Goal: Transaction & Acquisition: Purchase product/service

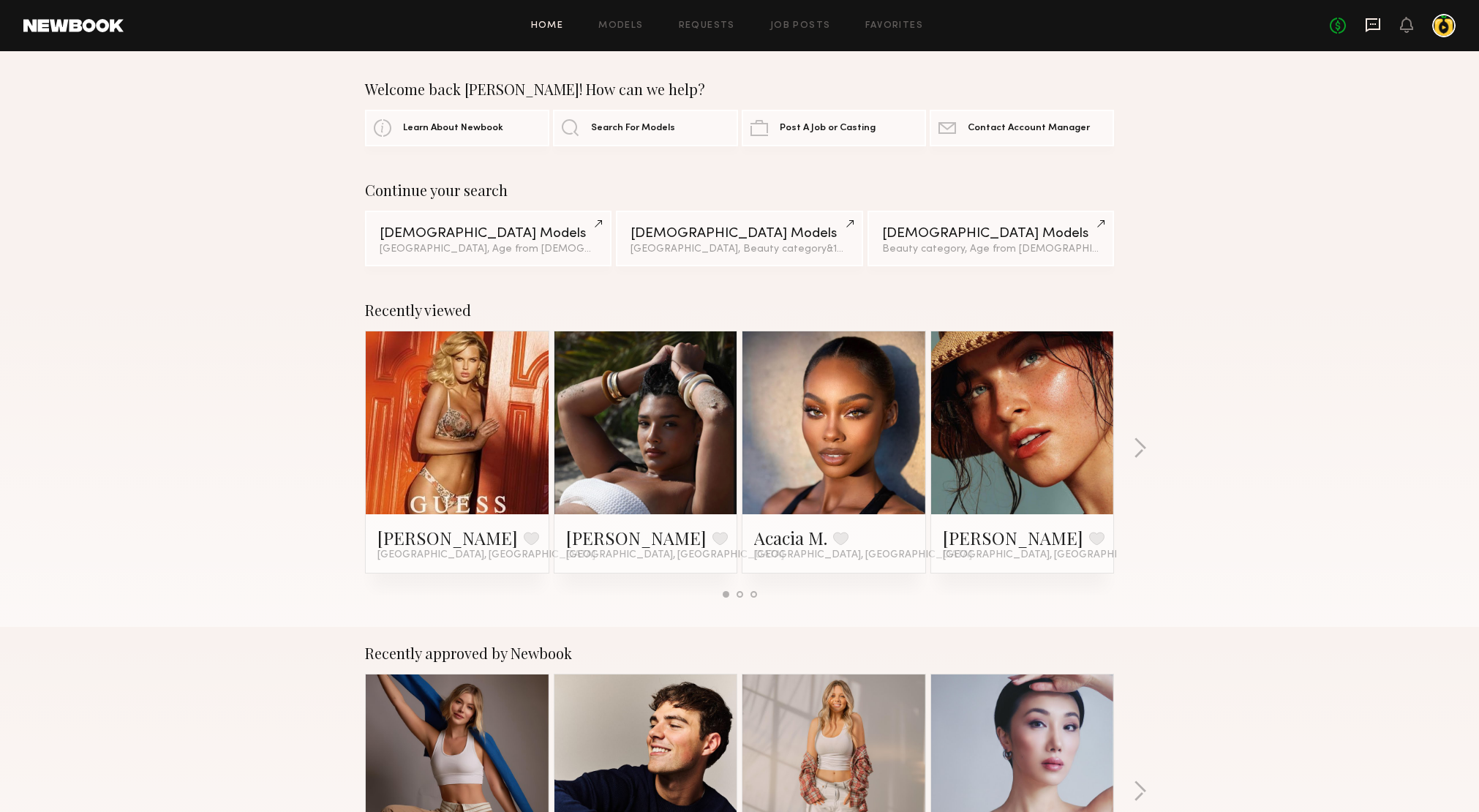
click at [1376, 26] on icon at bounding box center [1372, 25] width 16 height 16
click at [1069, 423] on div at bounding box center [1022, 422] width 183 height 183
click at [1051, 444] on link at bounding box center [1022, 422] width 89 height 183
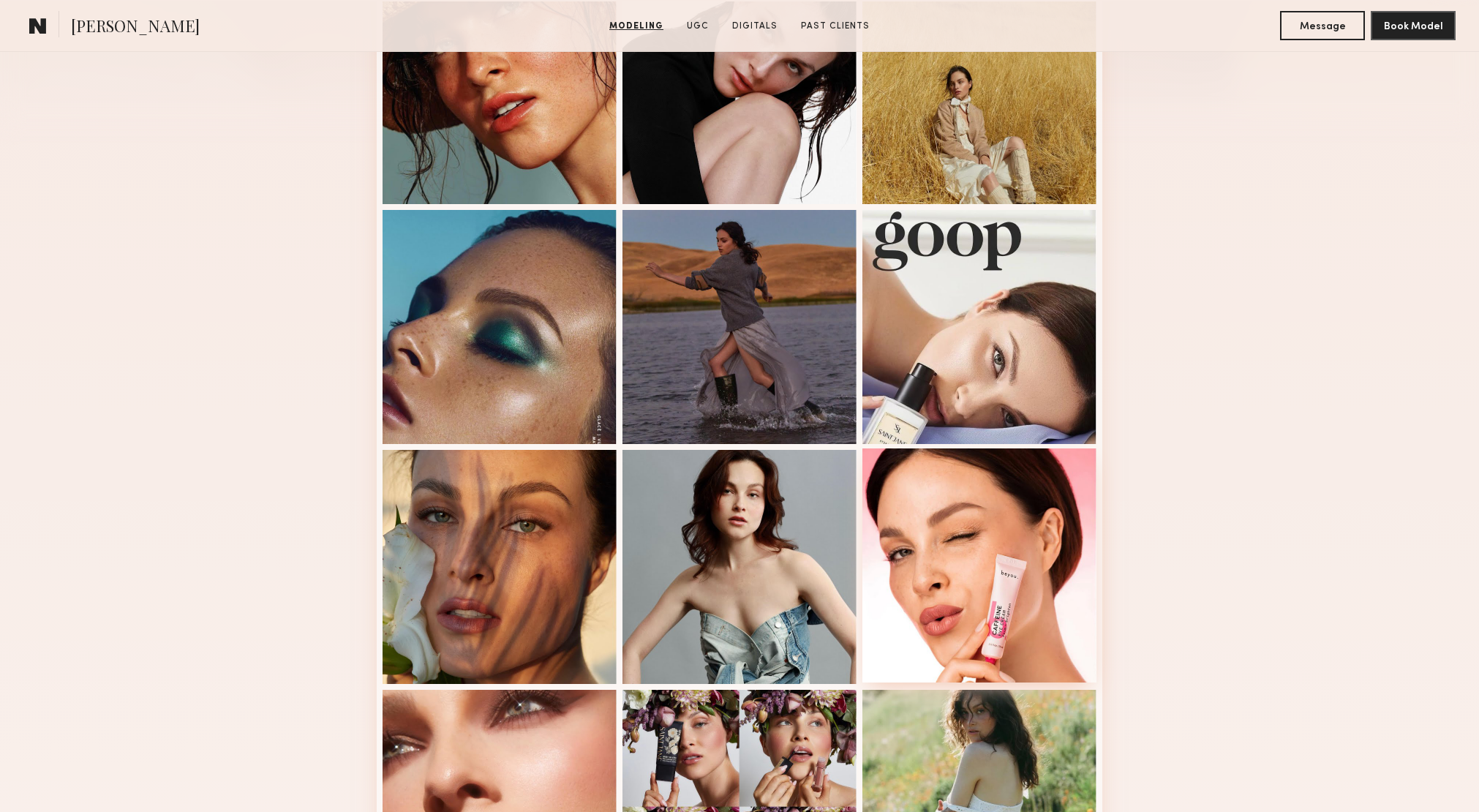
scroll to position [198, 0]
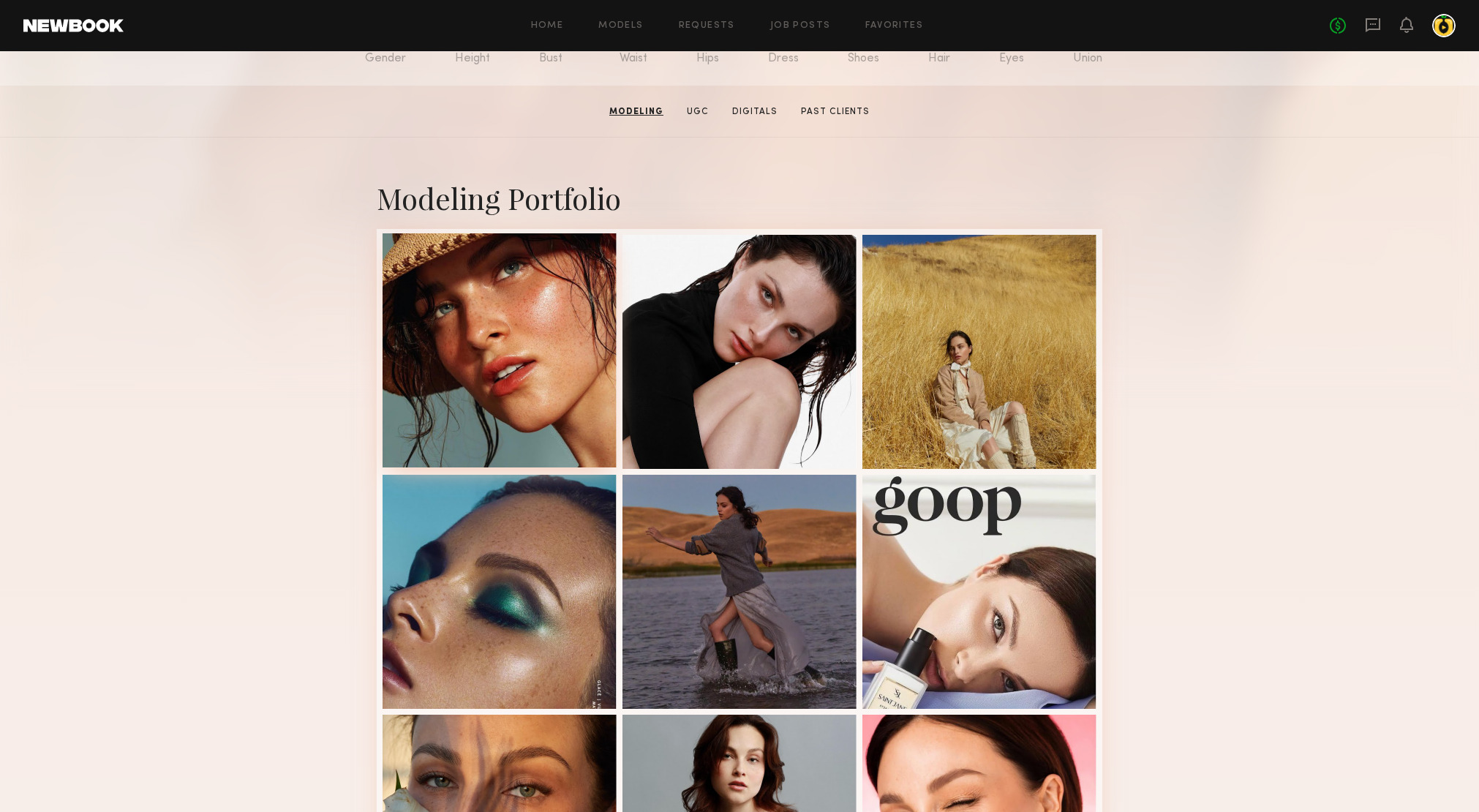
click at [511, 371] on div at bounding box center [499, 350] width 234 height 234
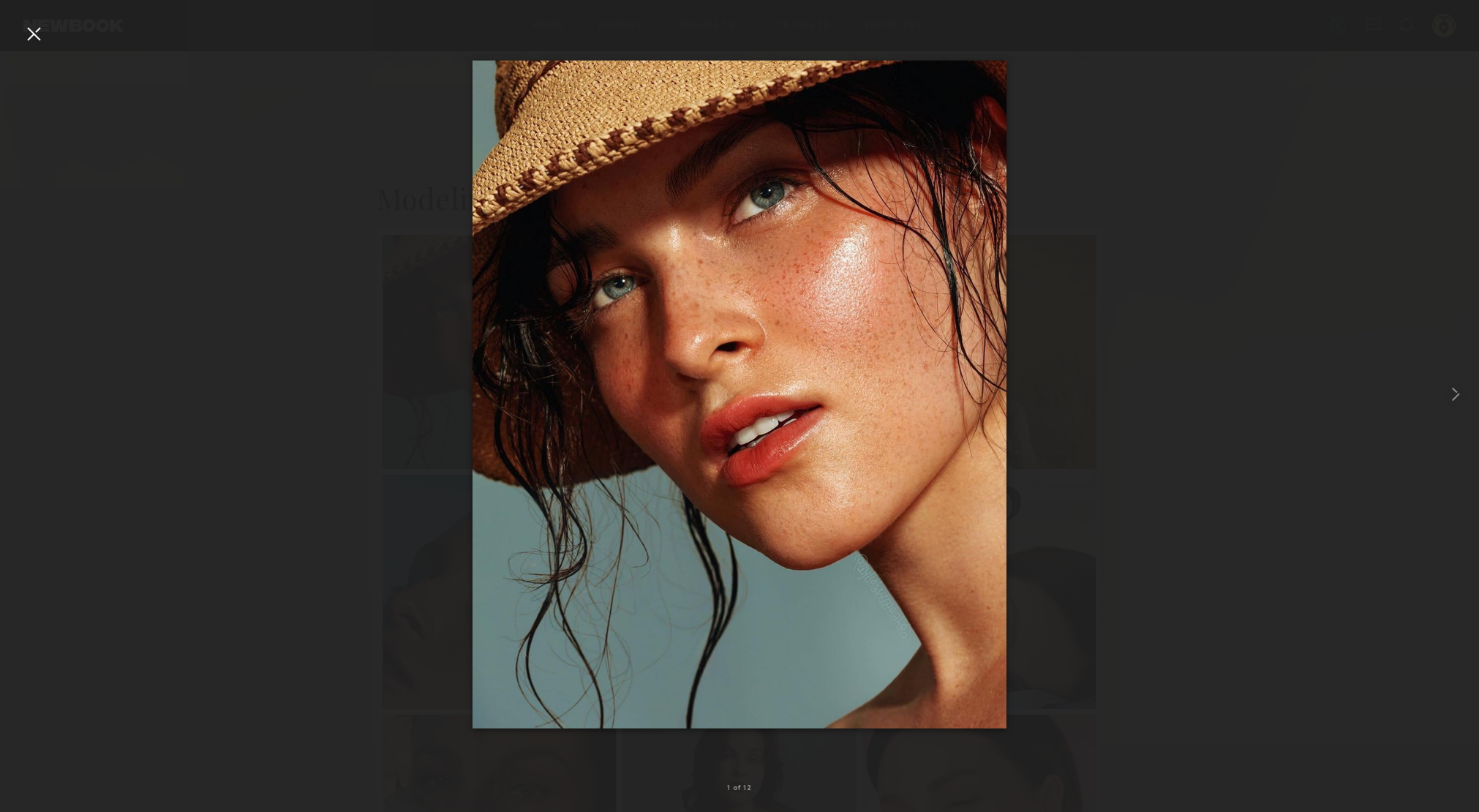
click at [33, 31] on div at bounding box center [33, 33] width 23 height 23
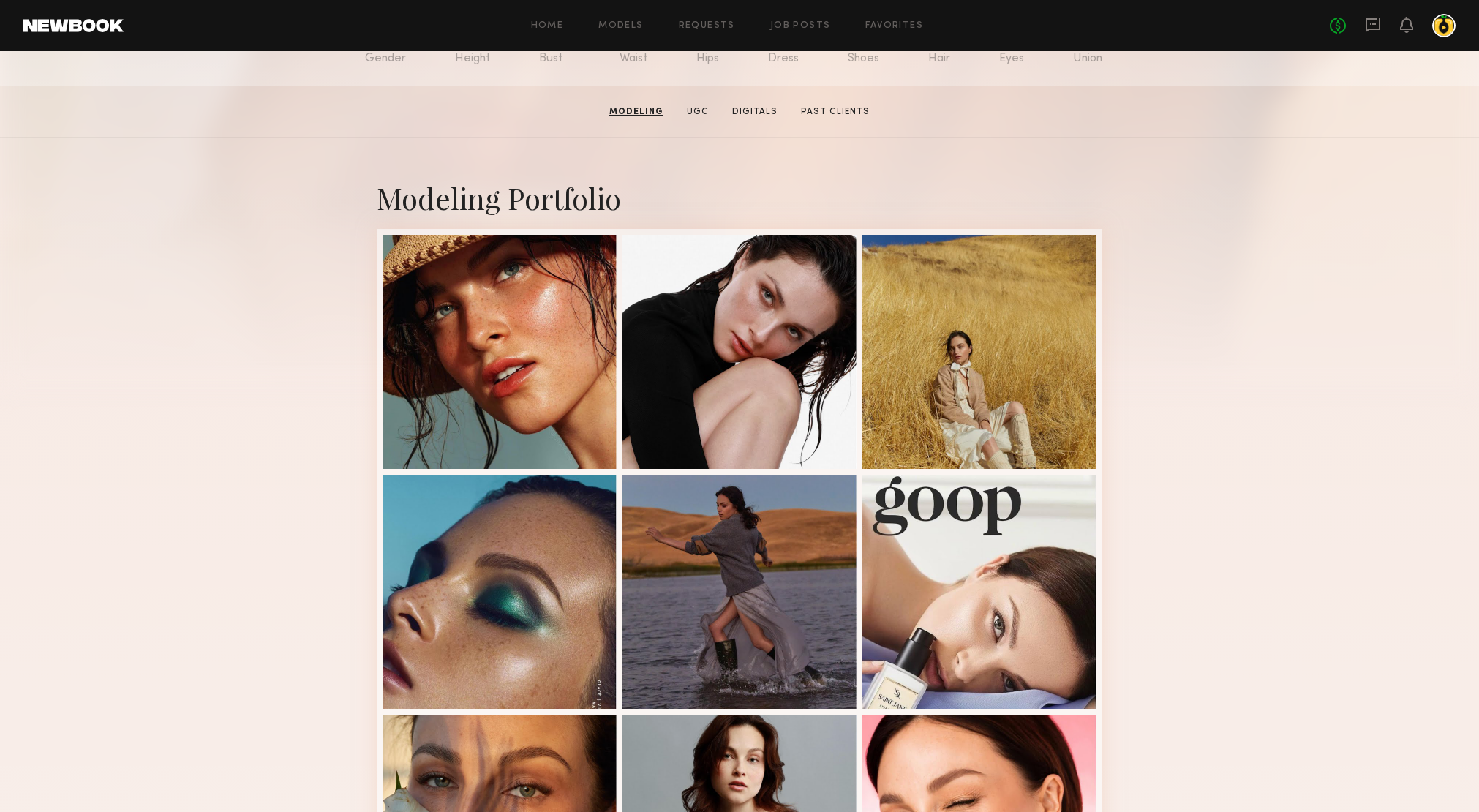
click at [1363, 26] on div "No fees up to $5,000" at bounding box center [1393, 26] width 126 height 23
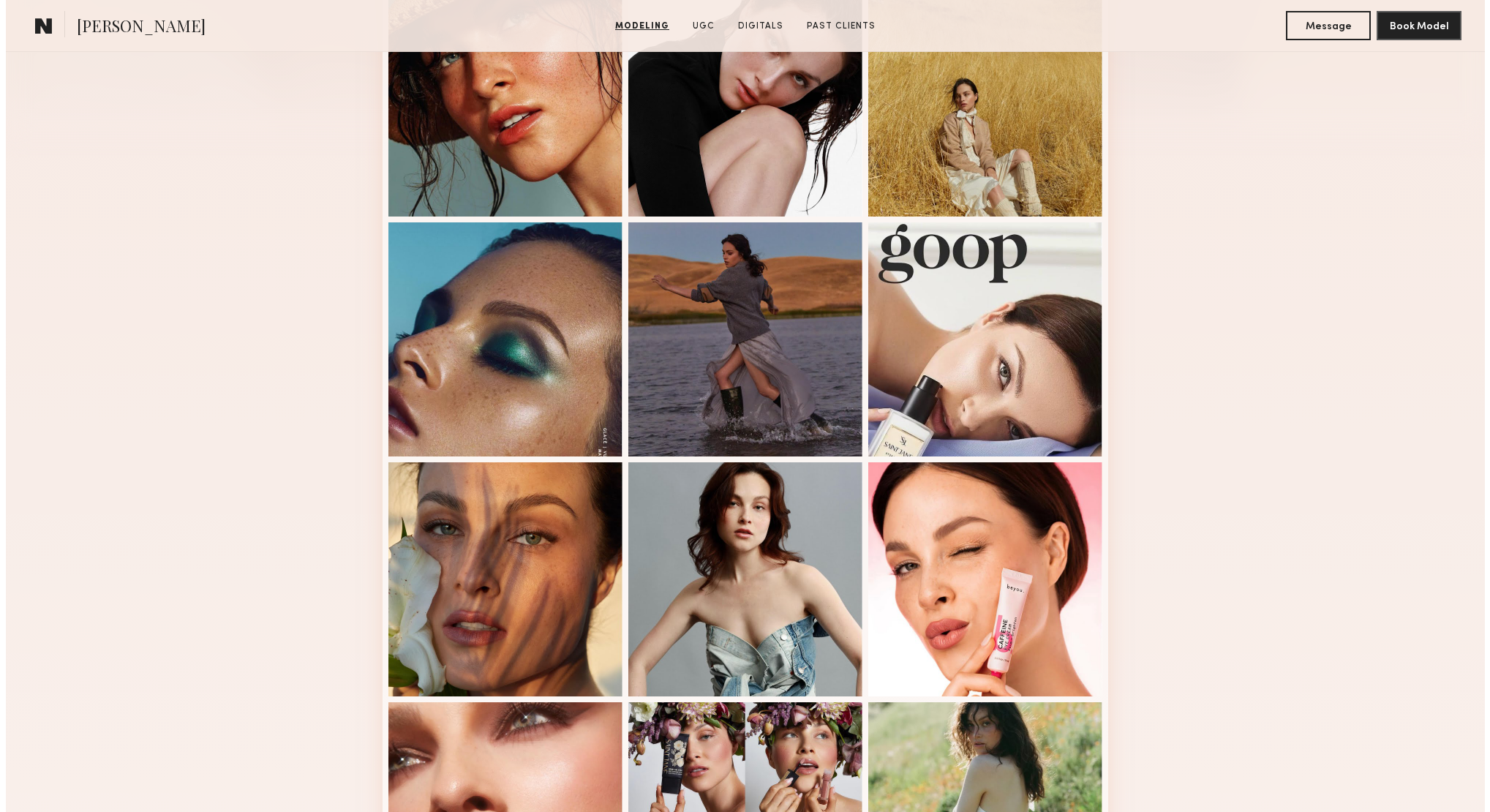
scroll to position [0, 0]
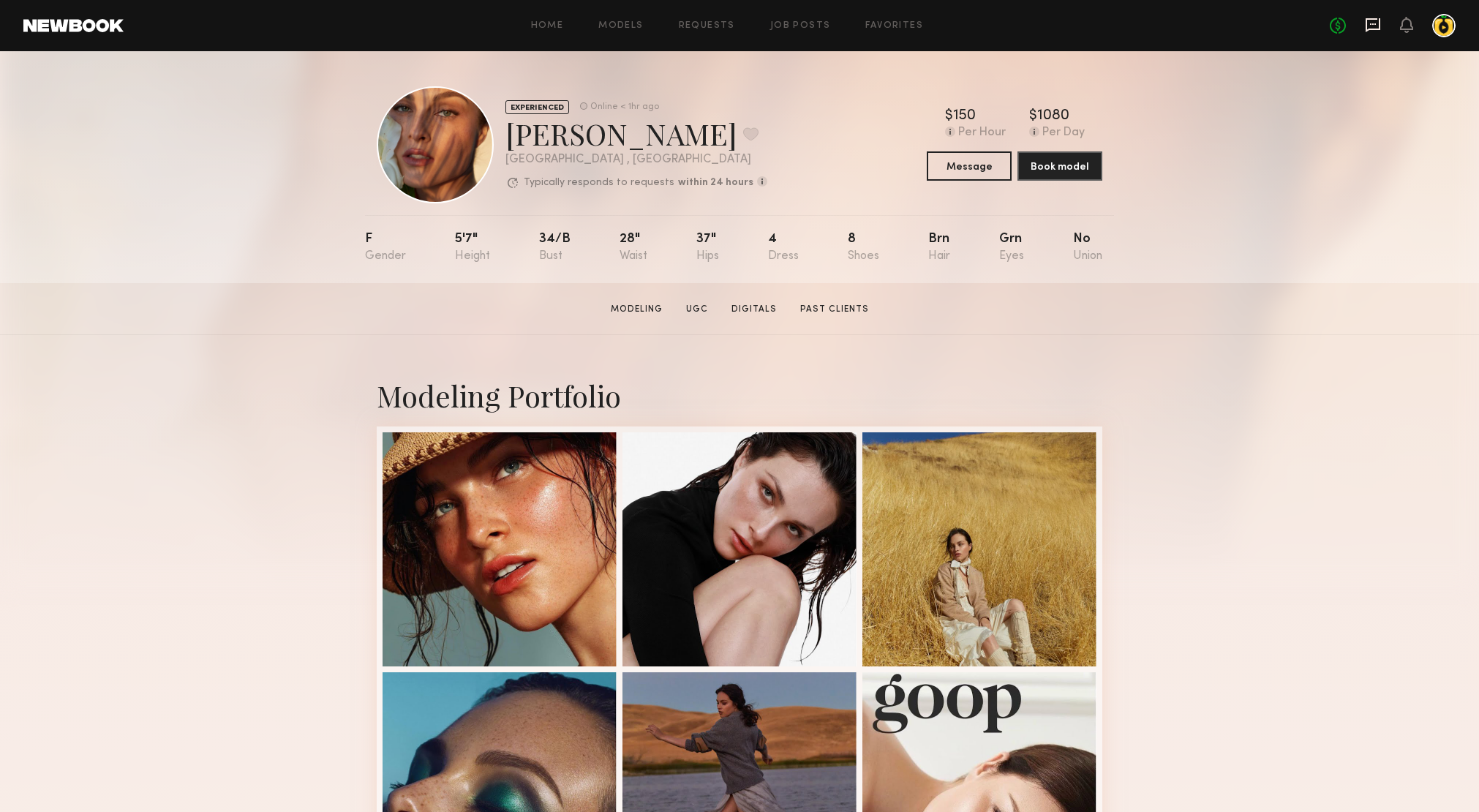
click at [1380, 24] on icon at bounding box center [1372, 26] width 15 height 14
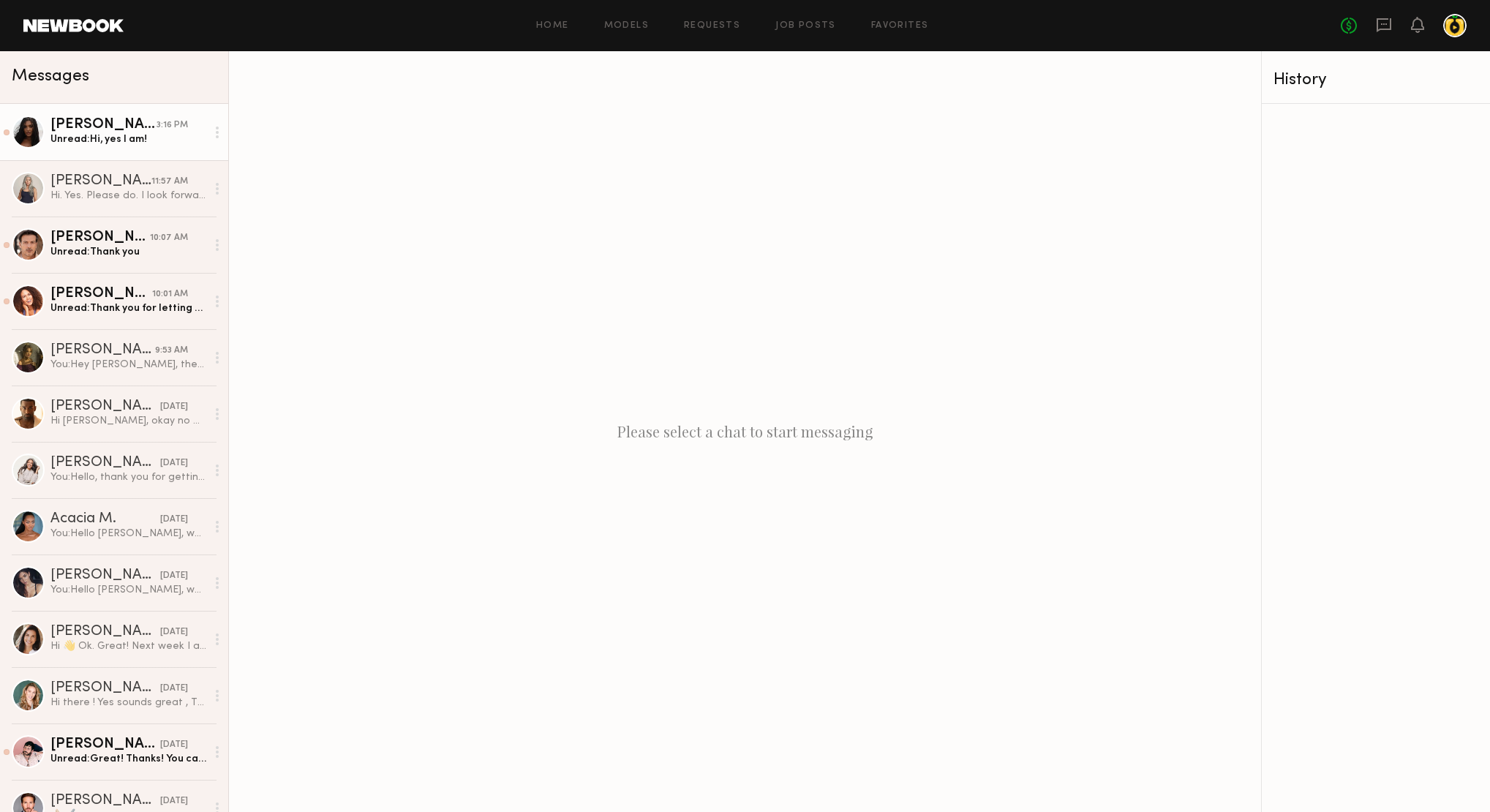
click at [157, 130] on div "3:16 PM" at bounding box center [172, 125] width 31 height 14
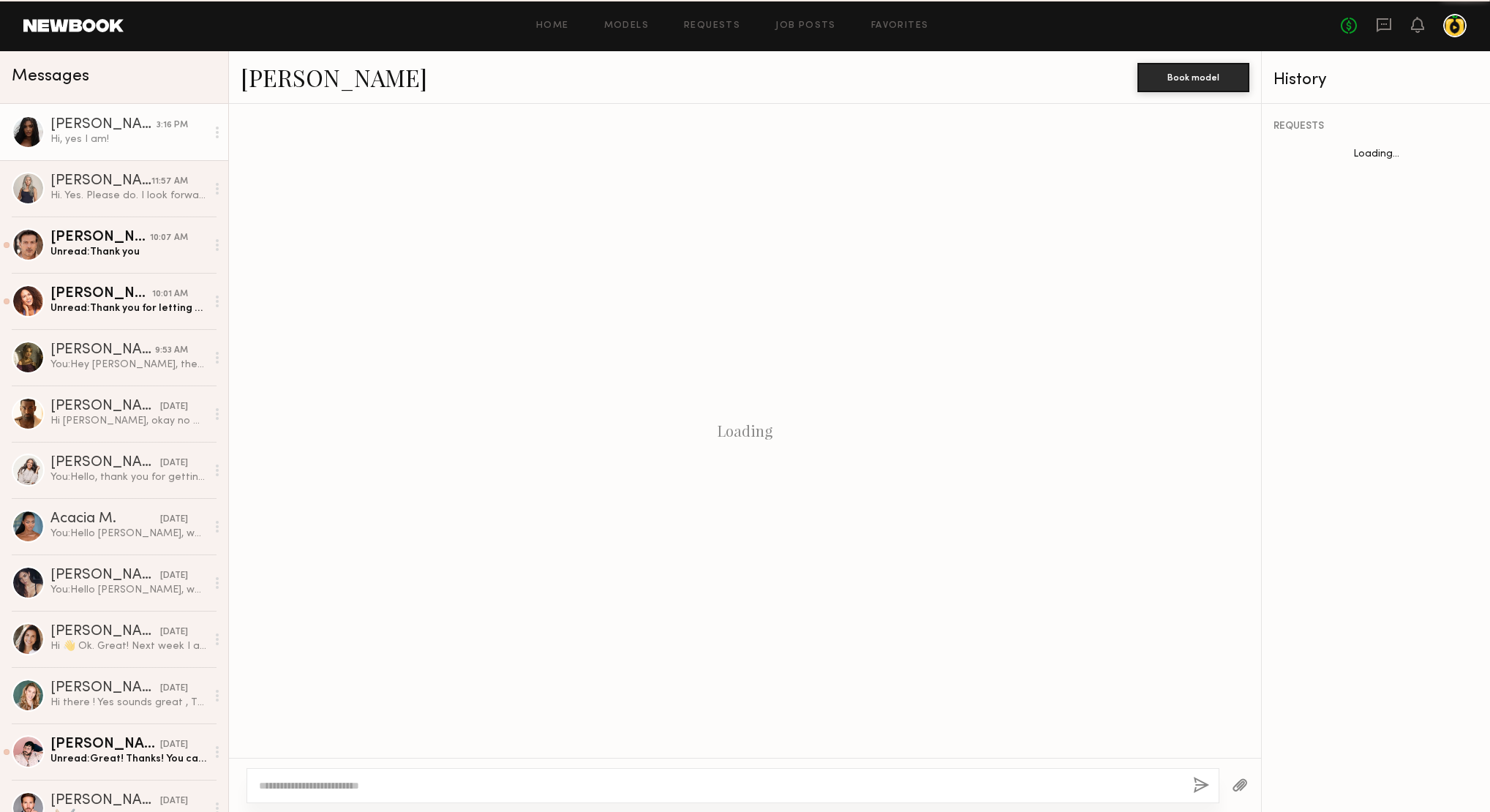
scroll to position [1161, 0]
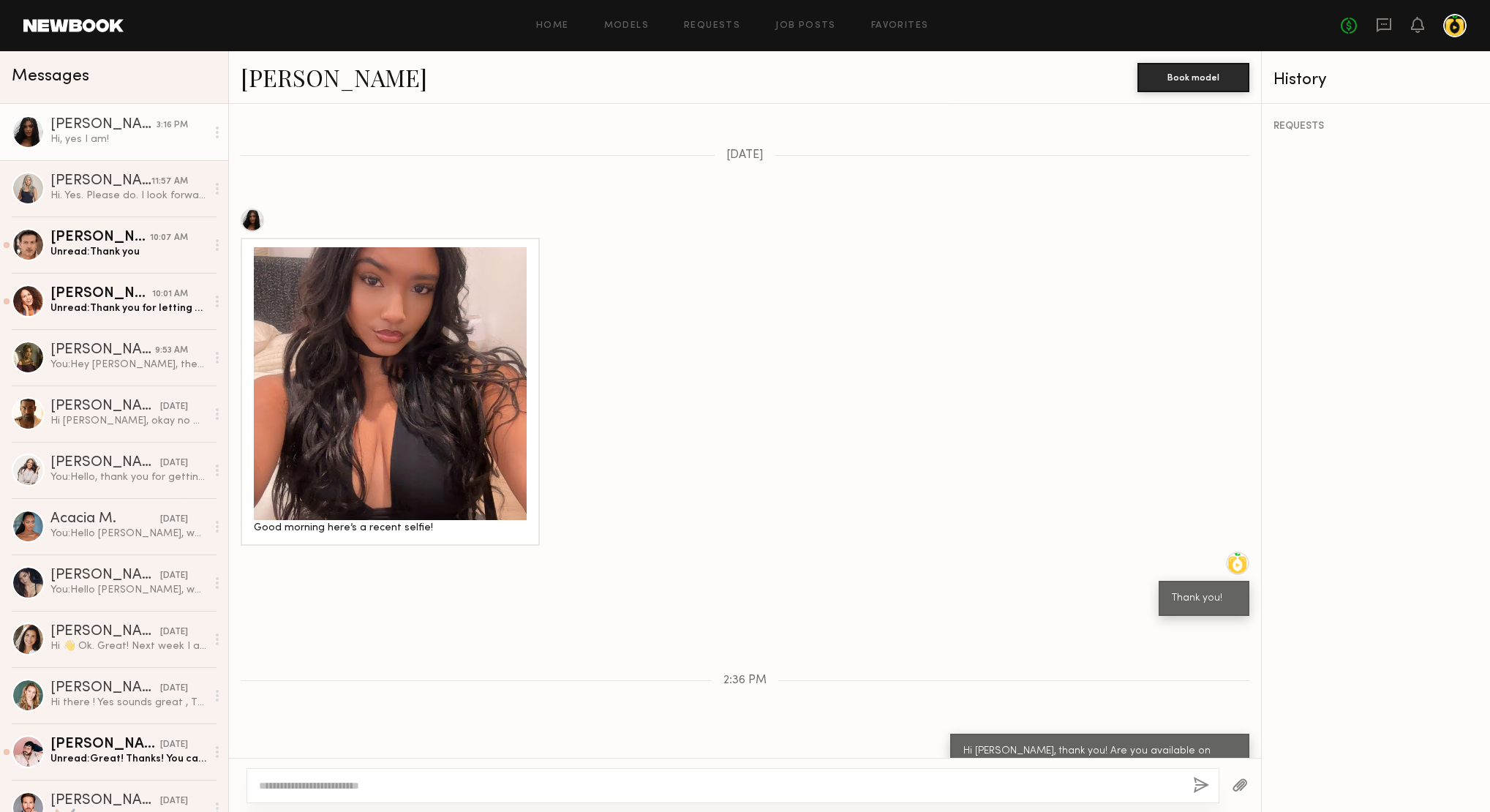
click at [24, 136] on div at bounding box center [28, 132] width 33 height 33
click at [322, 88] on link "[PERSON_NAME]" at bounding box center [334, 77] width 187 height 31
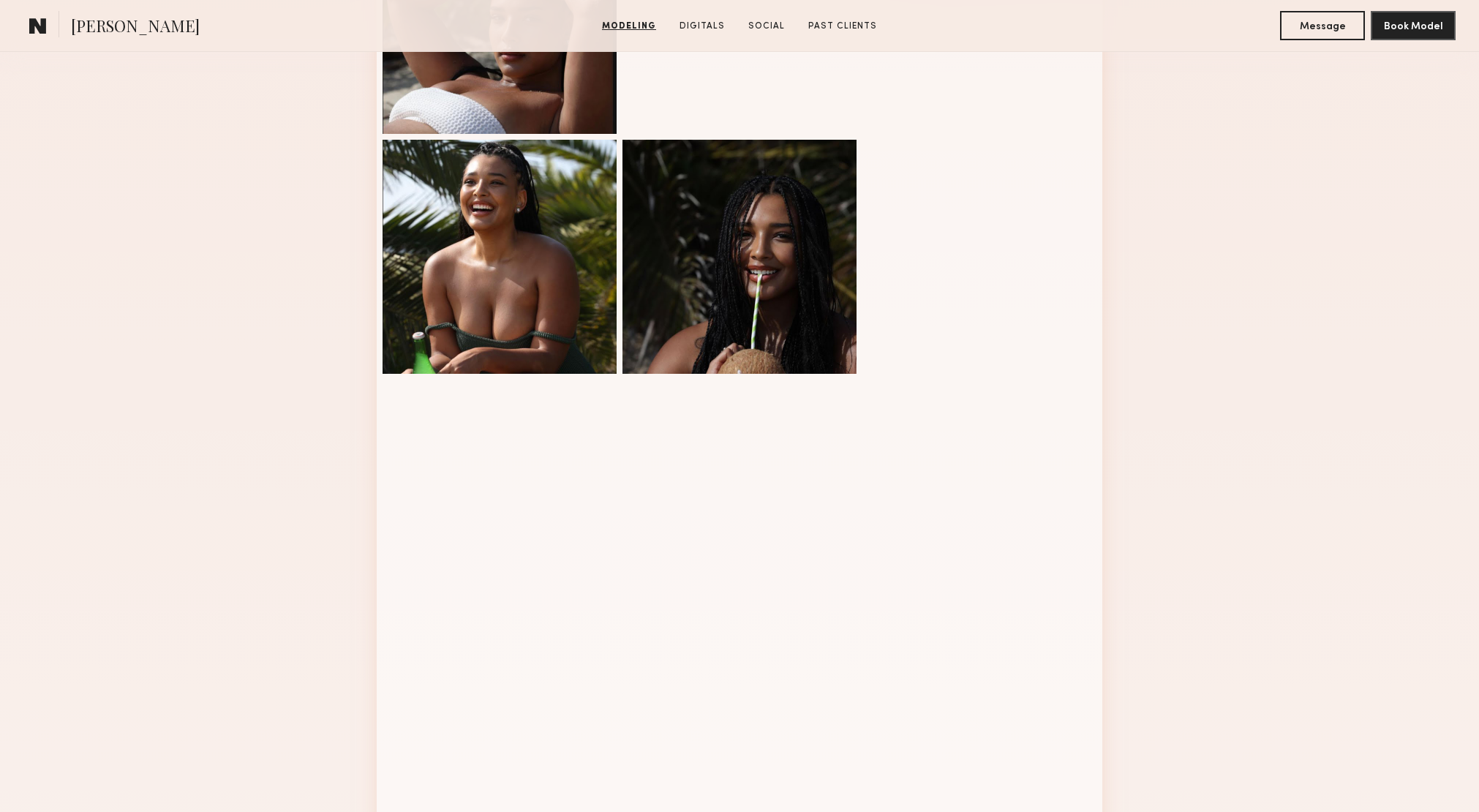
scroll to position [810, 0]
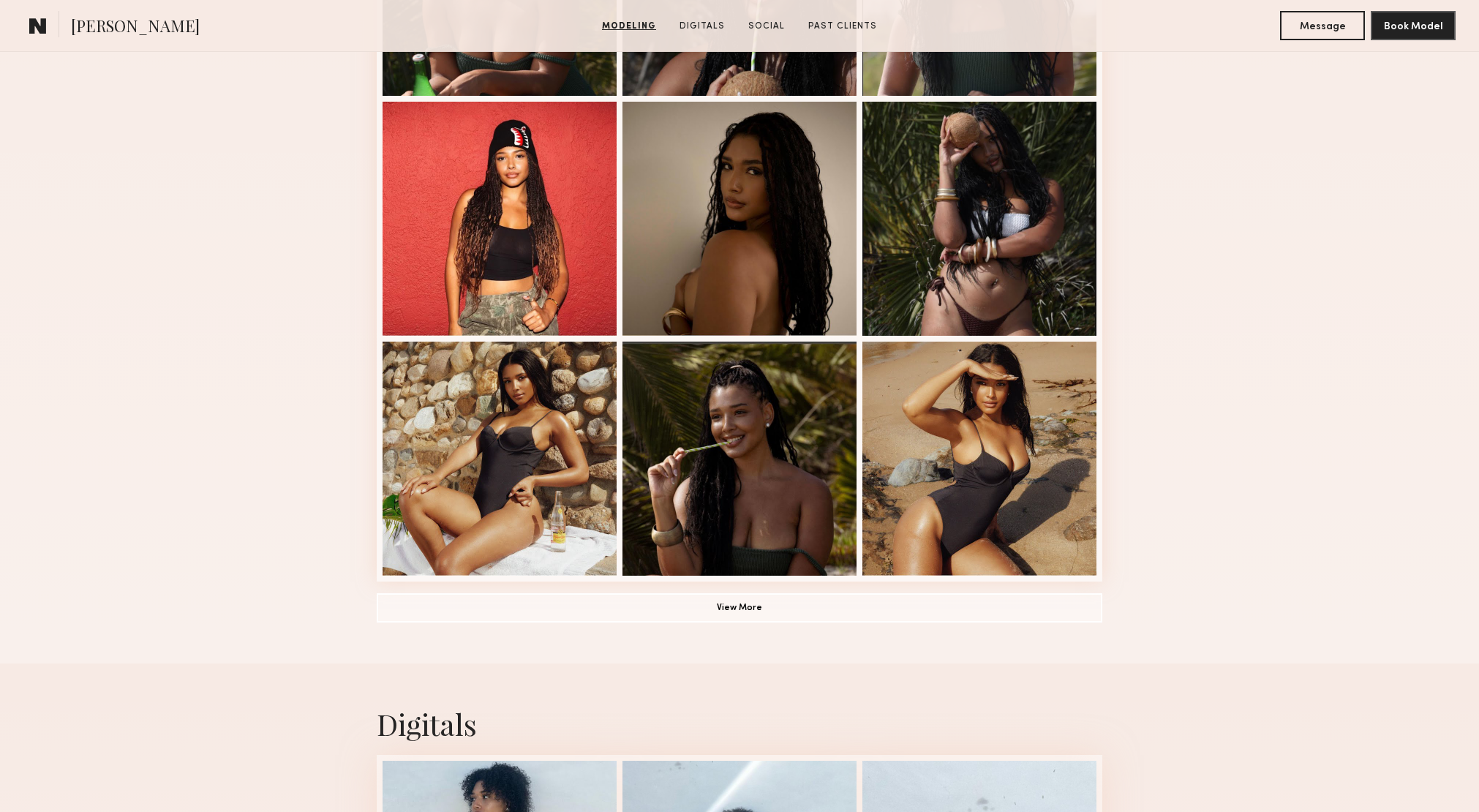
click at [716, 625] on div "Modeling Portfolio View More" at bounding box center [739, 94] width 726 height 1139
click at [722, 614] on button "View More" at bounding box center [739, 607] width 726 height 30
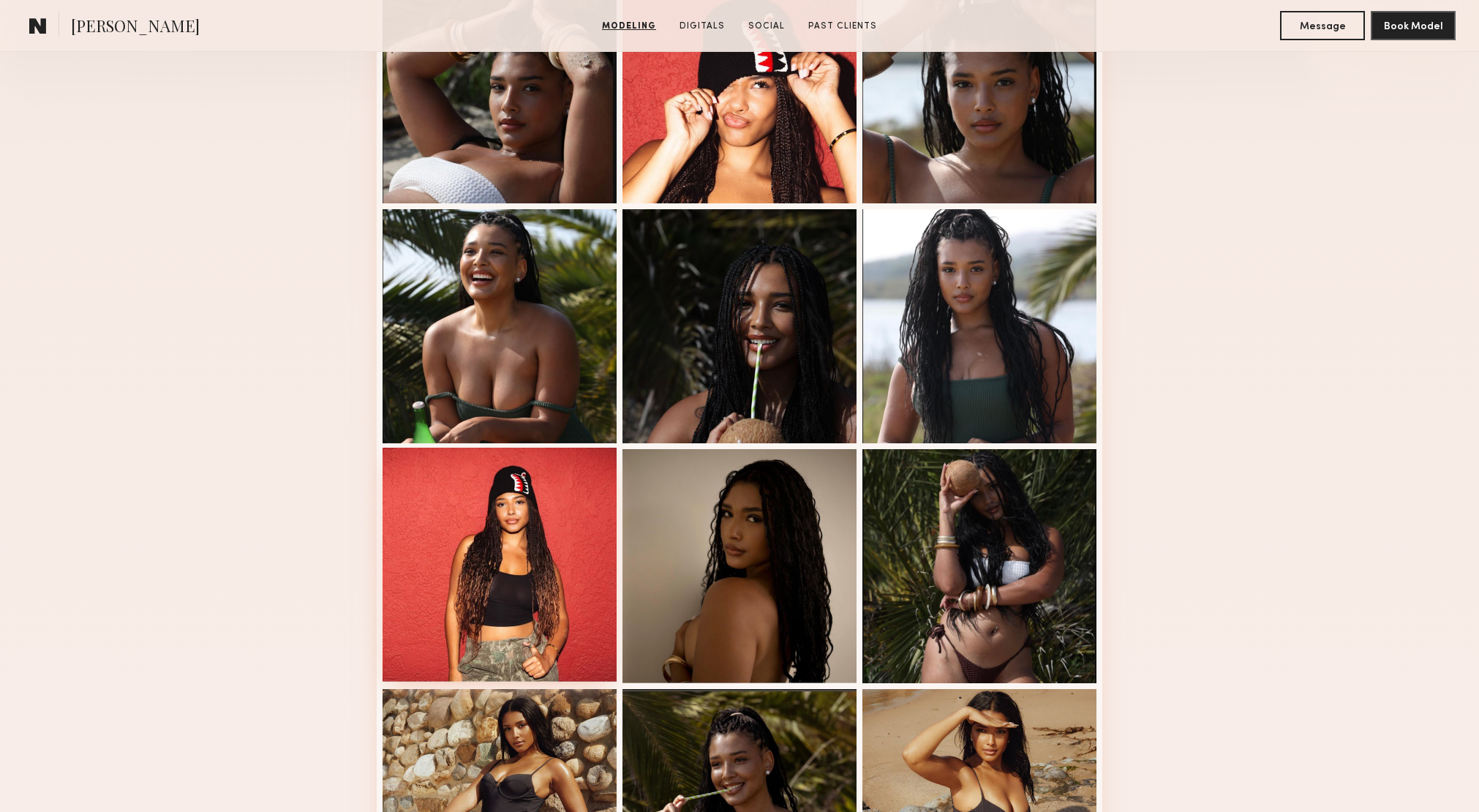
scroll to position [173, 0]
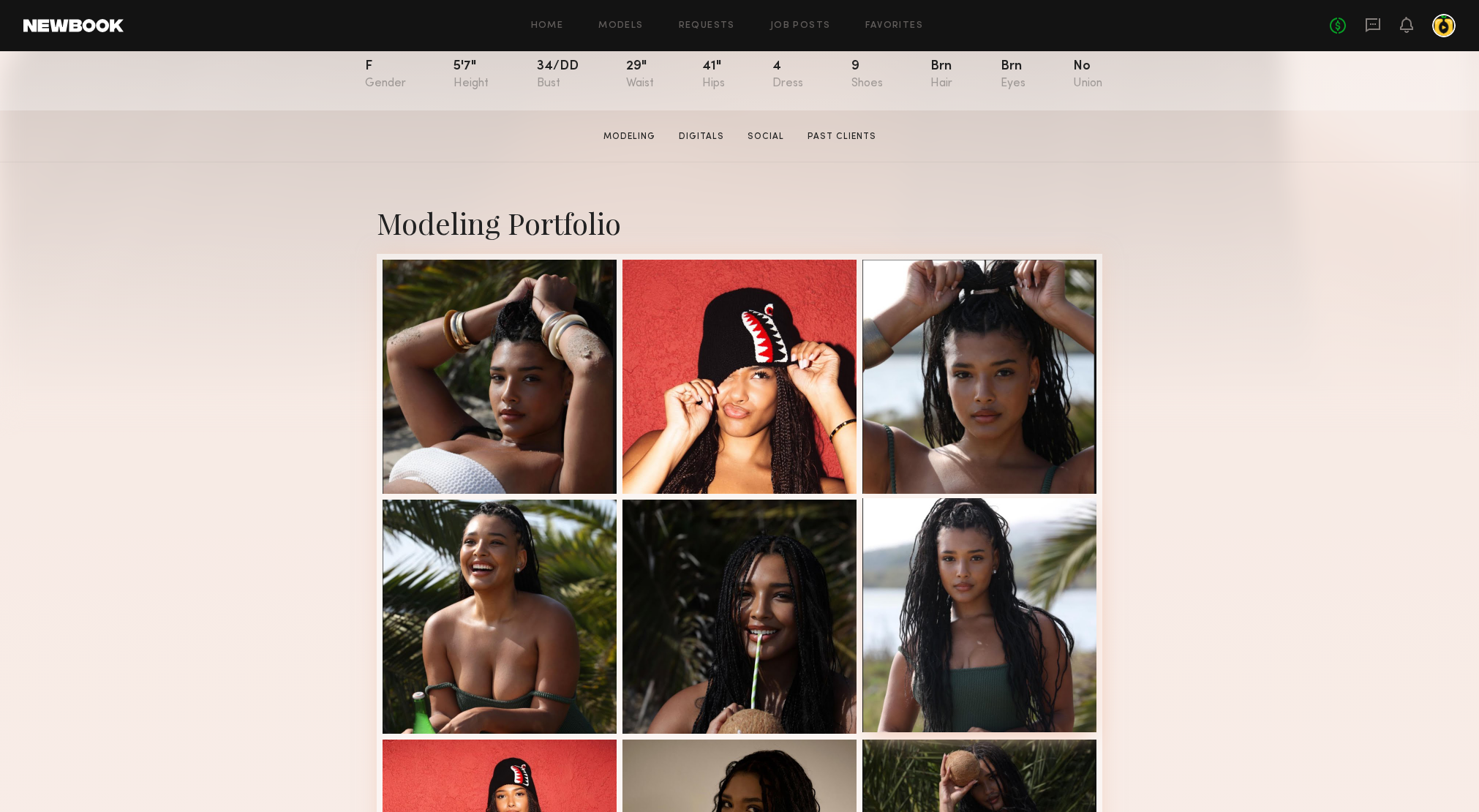
click at [955, 633] on div at bounding box center [980, 614] width 234 height 234
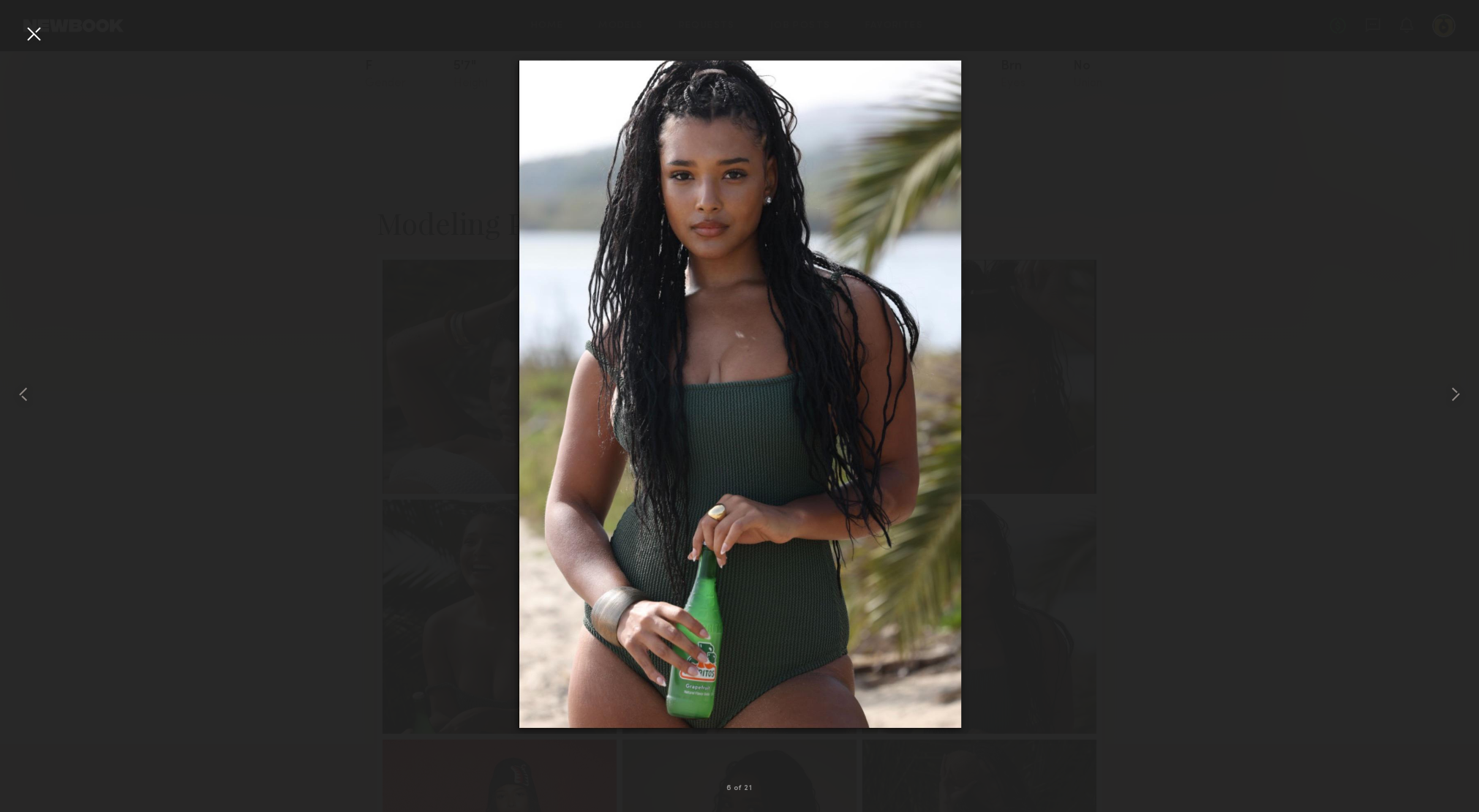
click at [38, 34] on div at bounding box center [33, 33] width 23 height 23
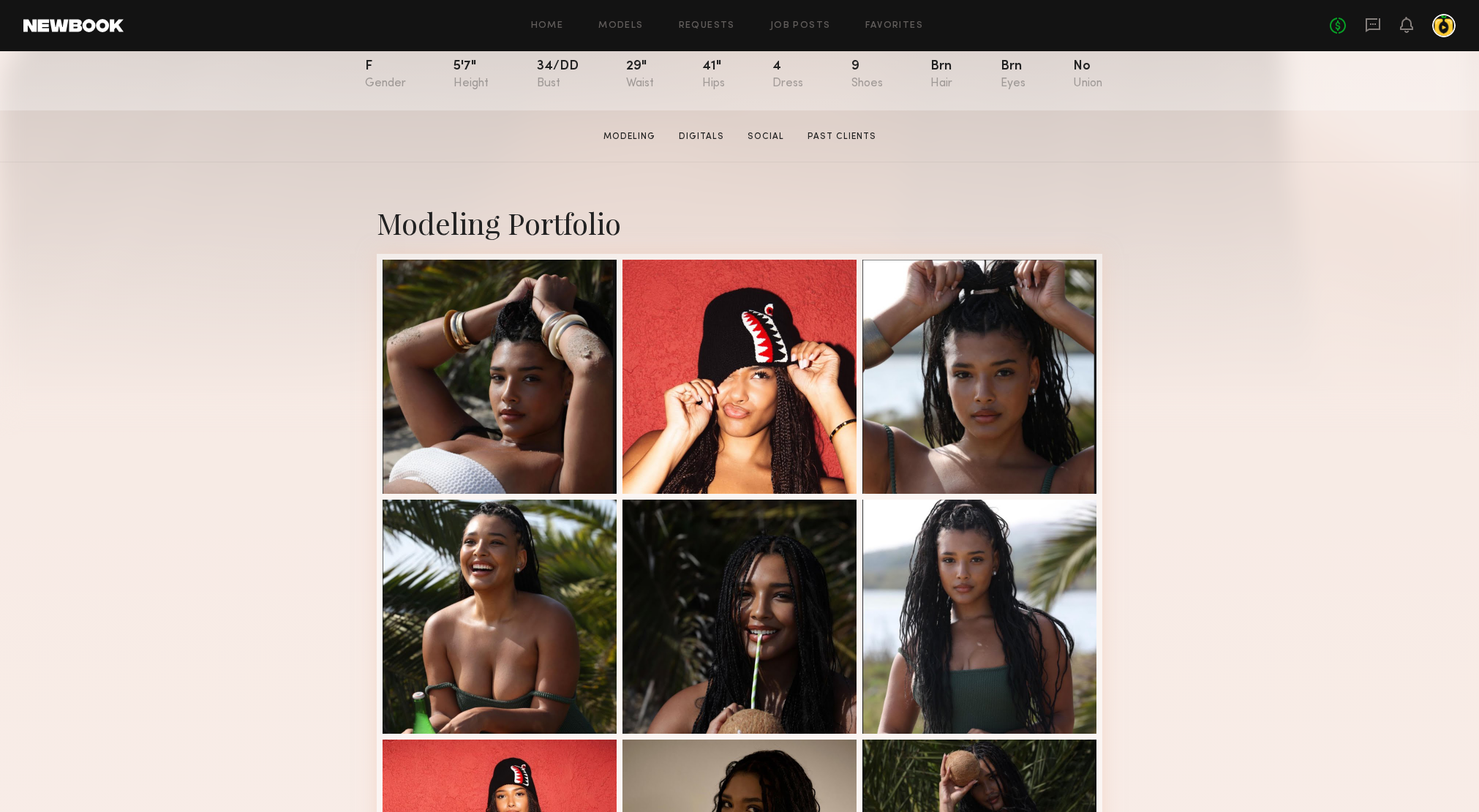
scroll to position [0, 0]
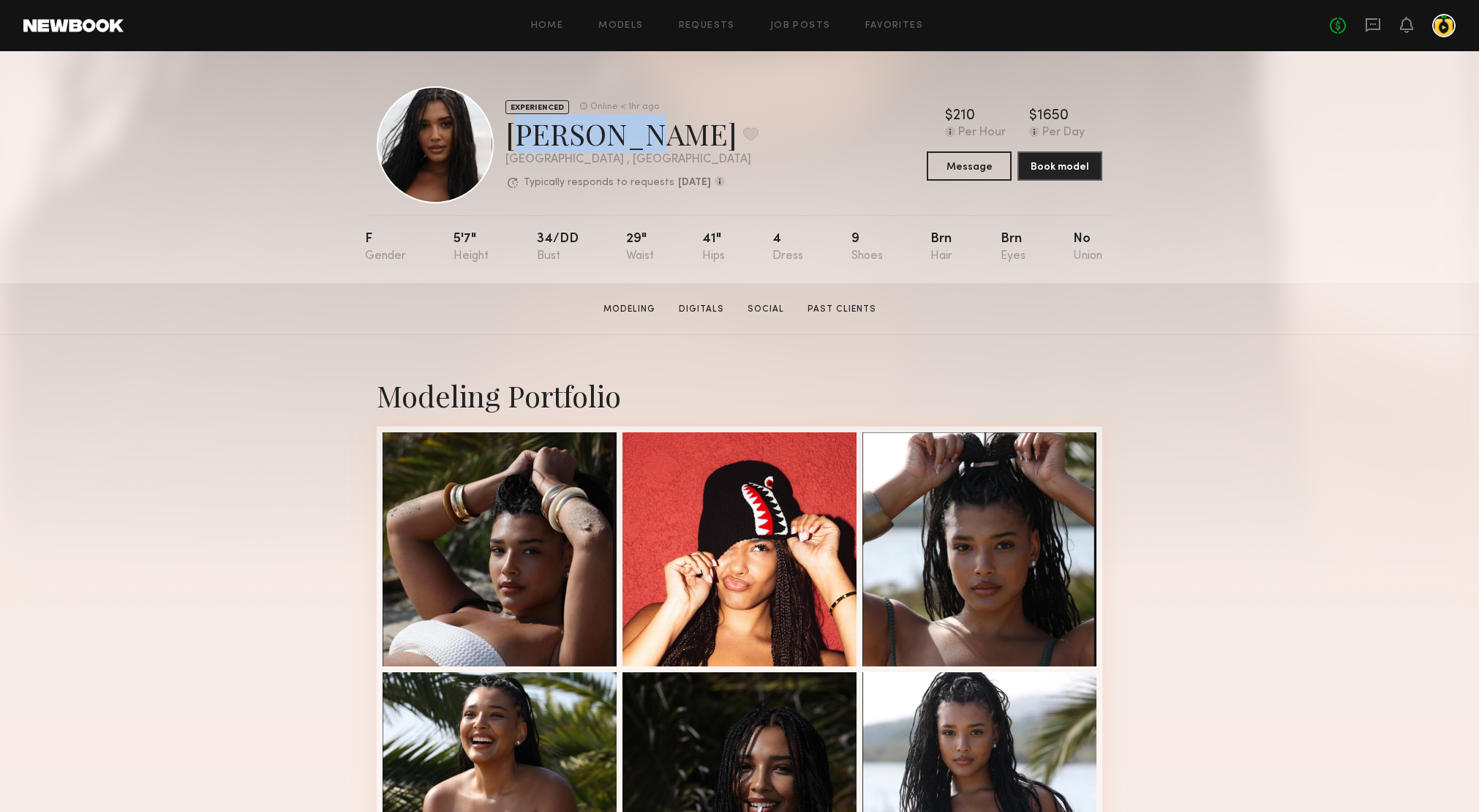
drag, startPoint x: 612, startPoint y: 137, endPoint x: 503, endPoint y: 141, distance: 109.1
click at [503, 141] on div "EXPERIENCED Online < 1hr ago Haleigh W. Favorite Los Angeles , CA Typically res…" at bounding box center [567, 145] width 382 height 117
copy div "Haleigh"
